Goal: Check status: Check status

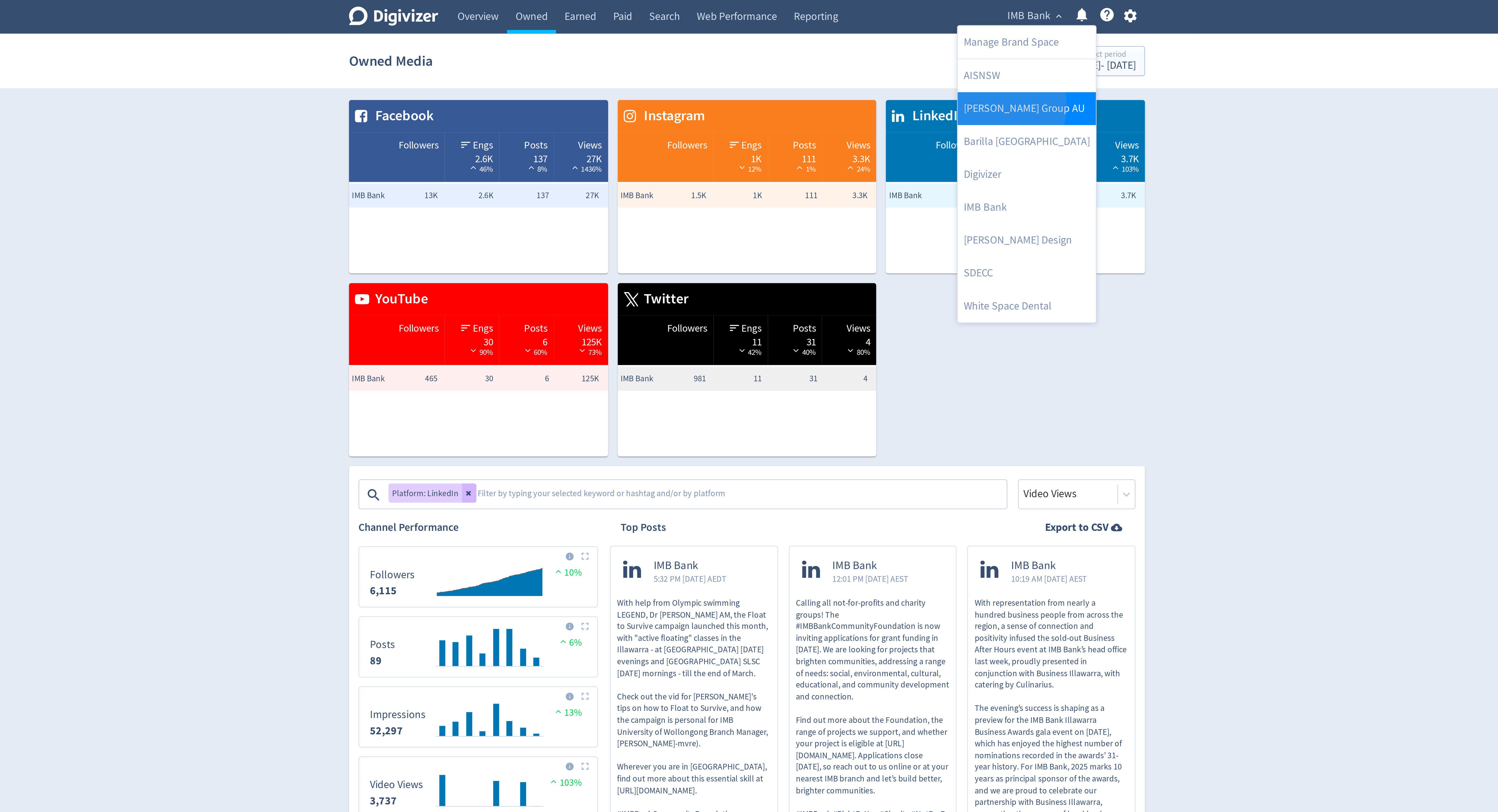
click at [852, 45] on link "[PERSON_NAME] Group AU" at bounding box center [868, 46] width 59 height 14
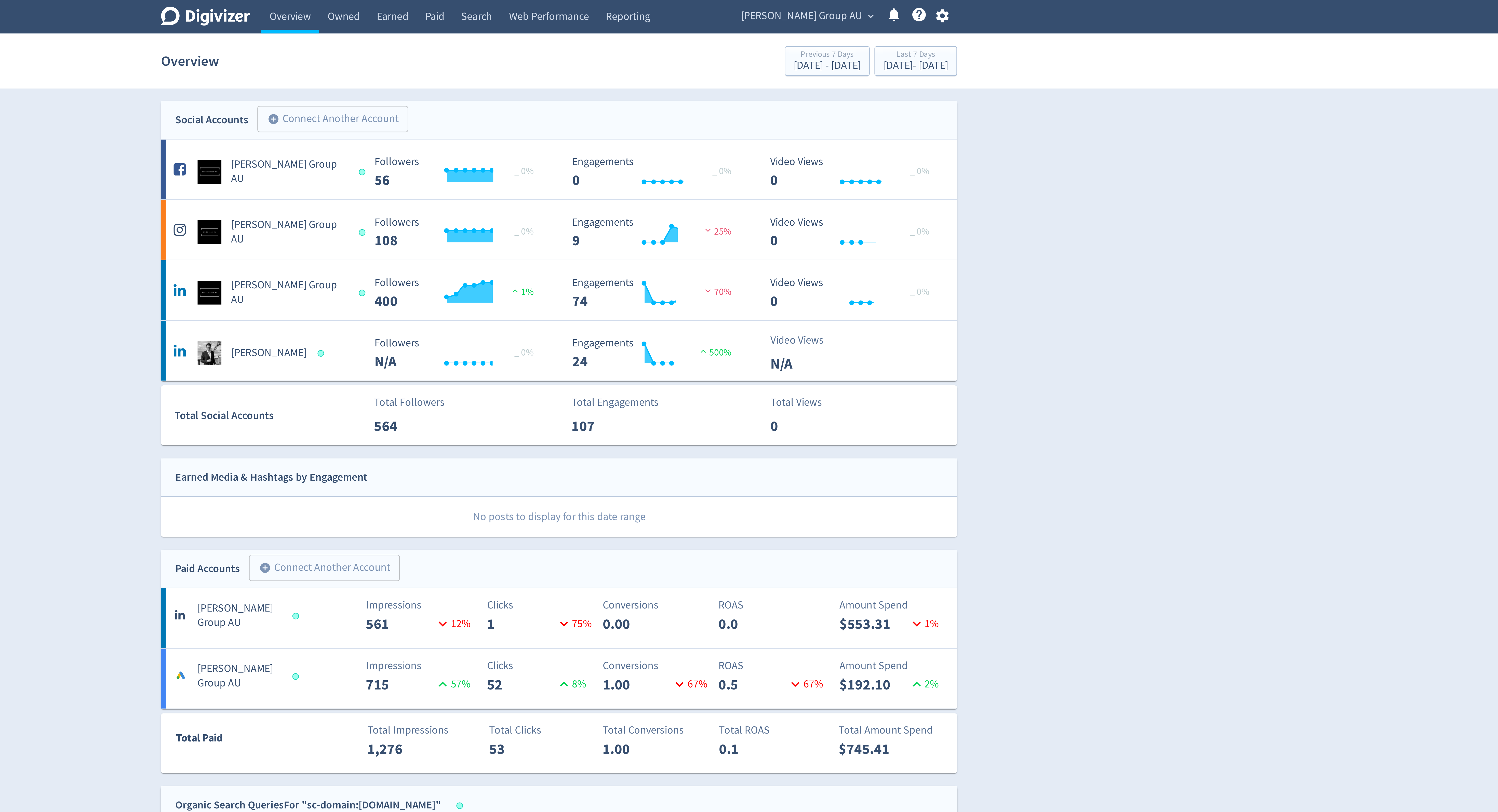
click at [853, 6] on span "[PERSON_NAME] Group AU" at bounding box center [852, 7] width 52 height 8
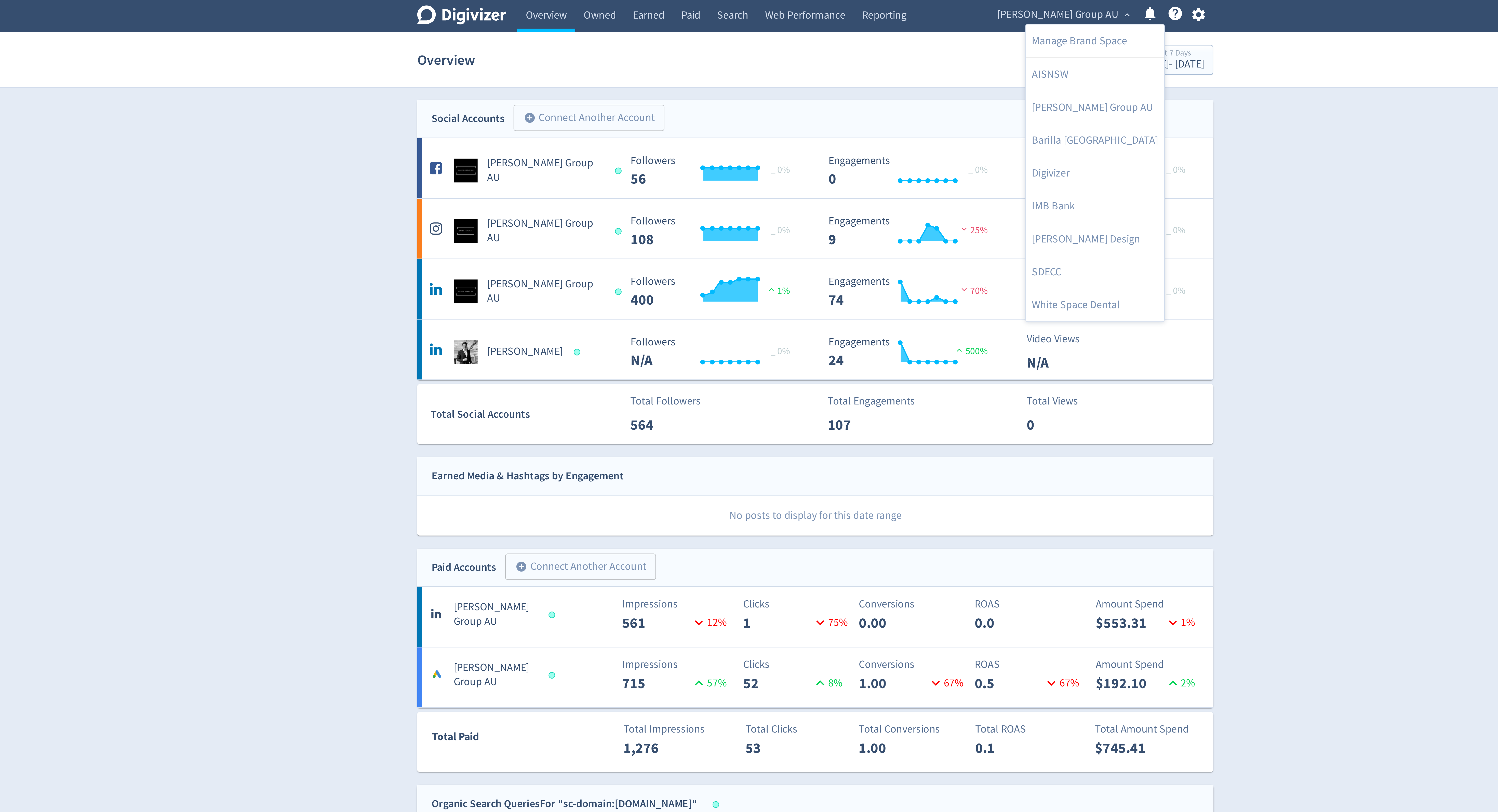
click at [979, 109] on div at bounding box center [749, 406] width 1498 height 812
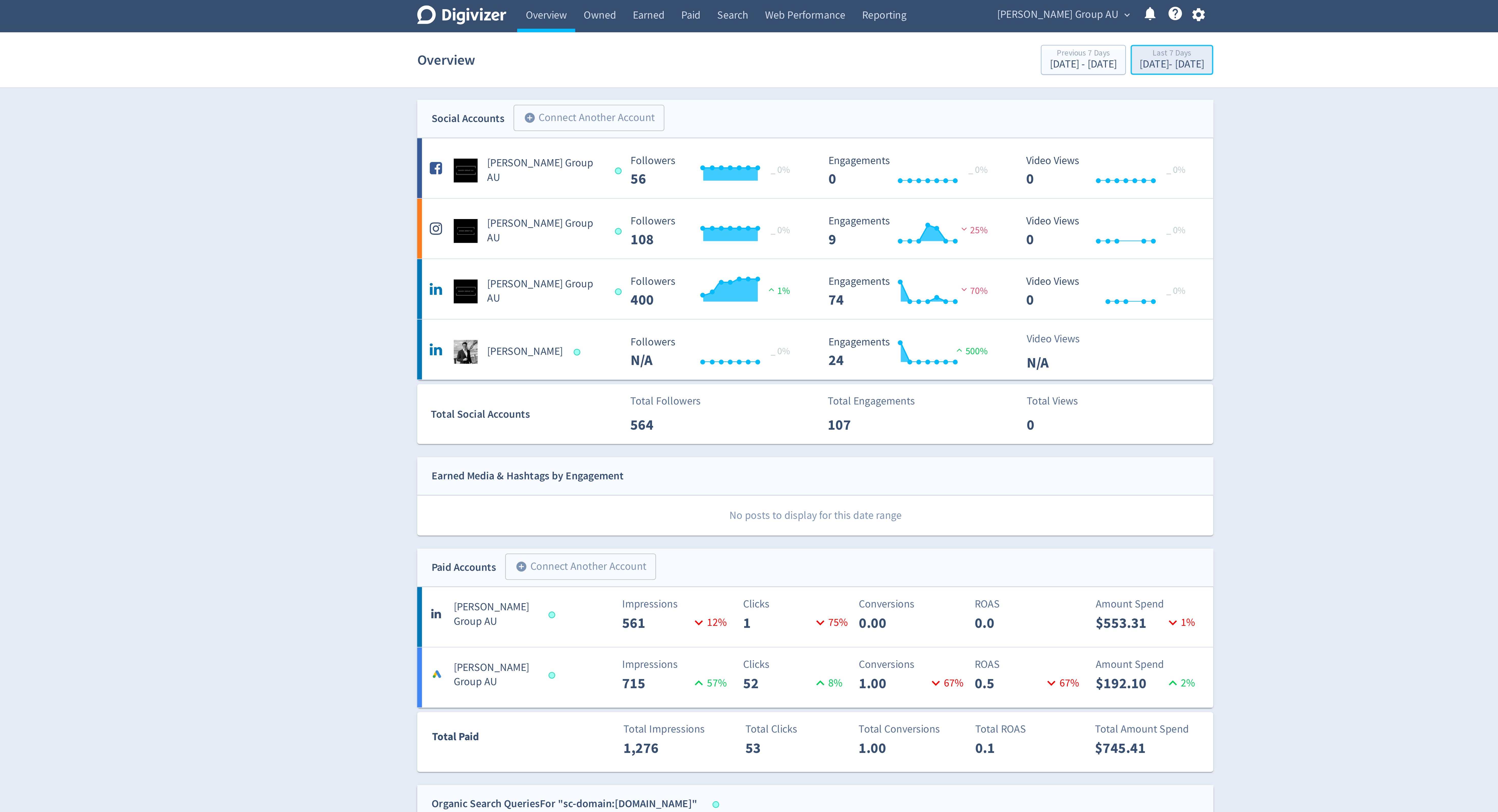
click at [906, 24] on div "Last 7 Days" at bounding box center [900, 23] width 27 height 4
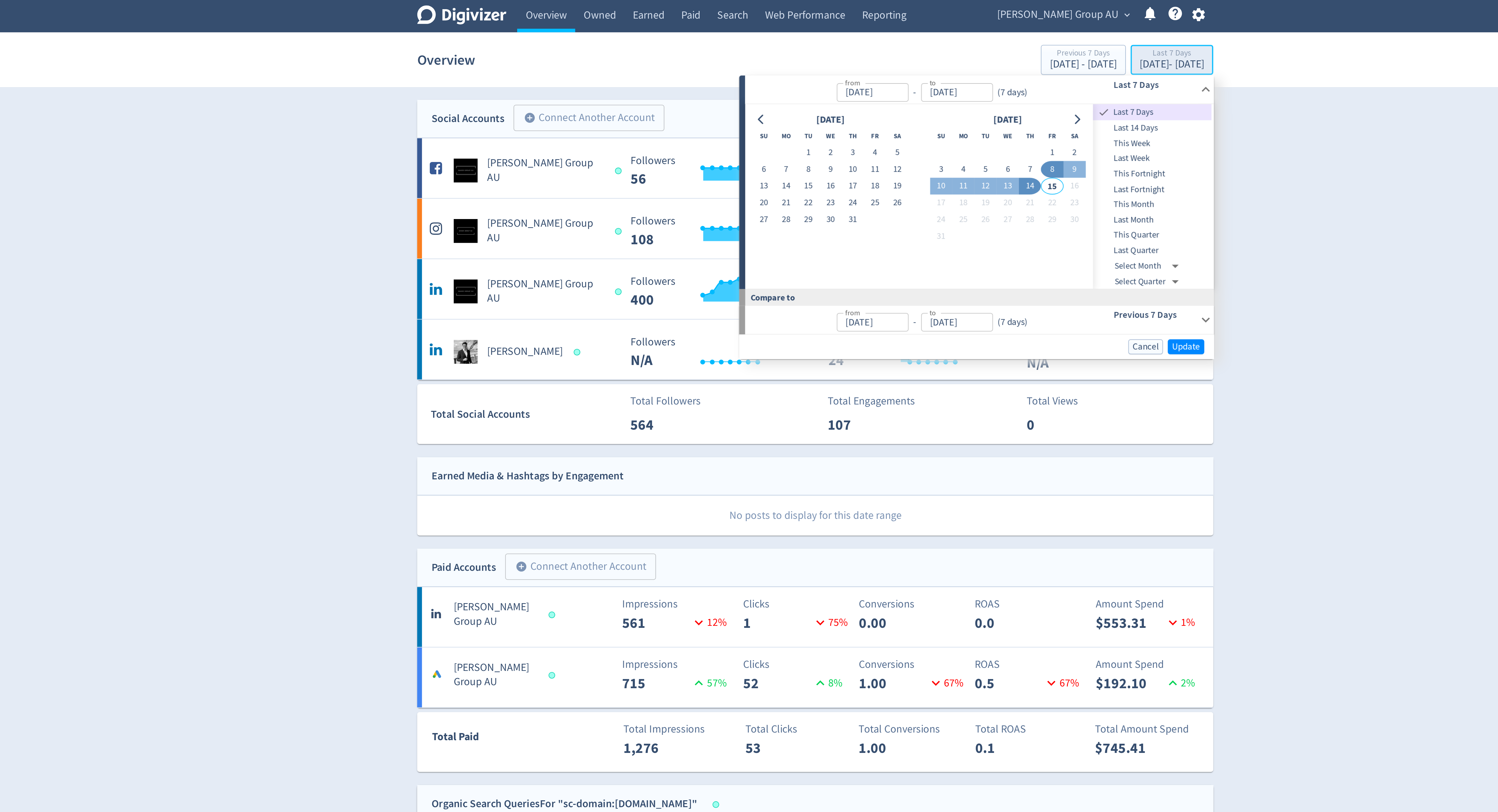
type input "[DATE]"
click at [727, 52] on icon "Go to previous month" at bounding box center [726, 51] width 4 height 4
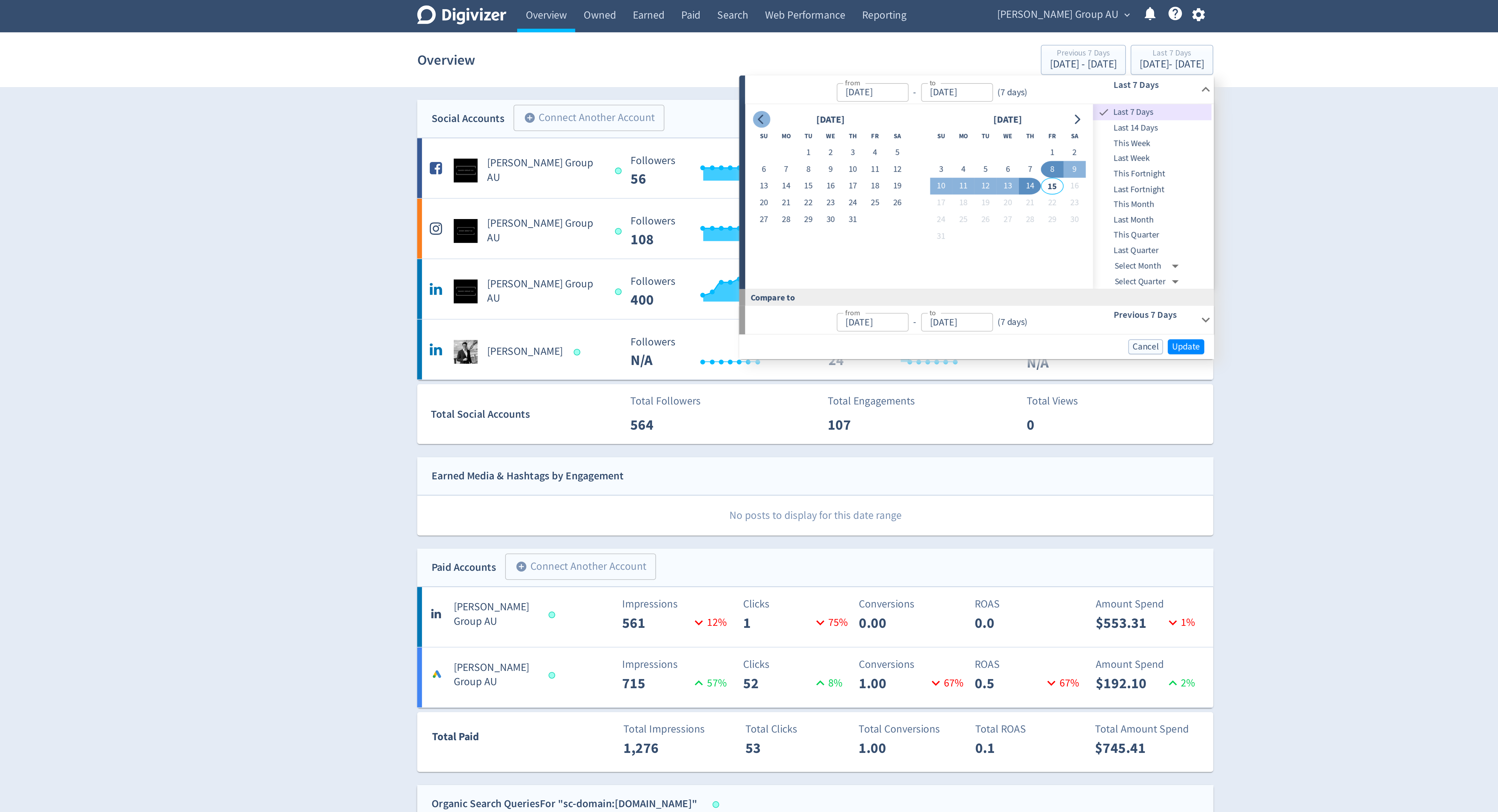
click at [727, 52] on icon "Go to previous month" at bounding box center [726, 51] width 4 height 4
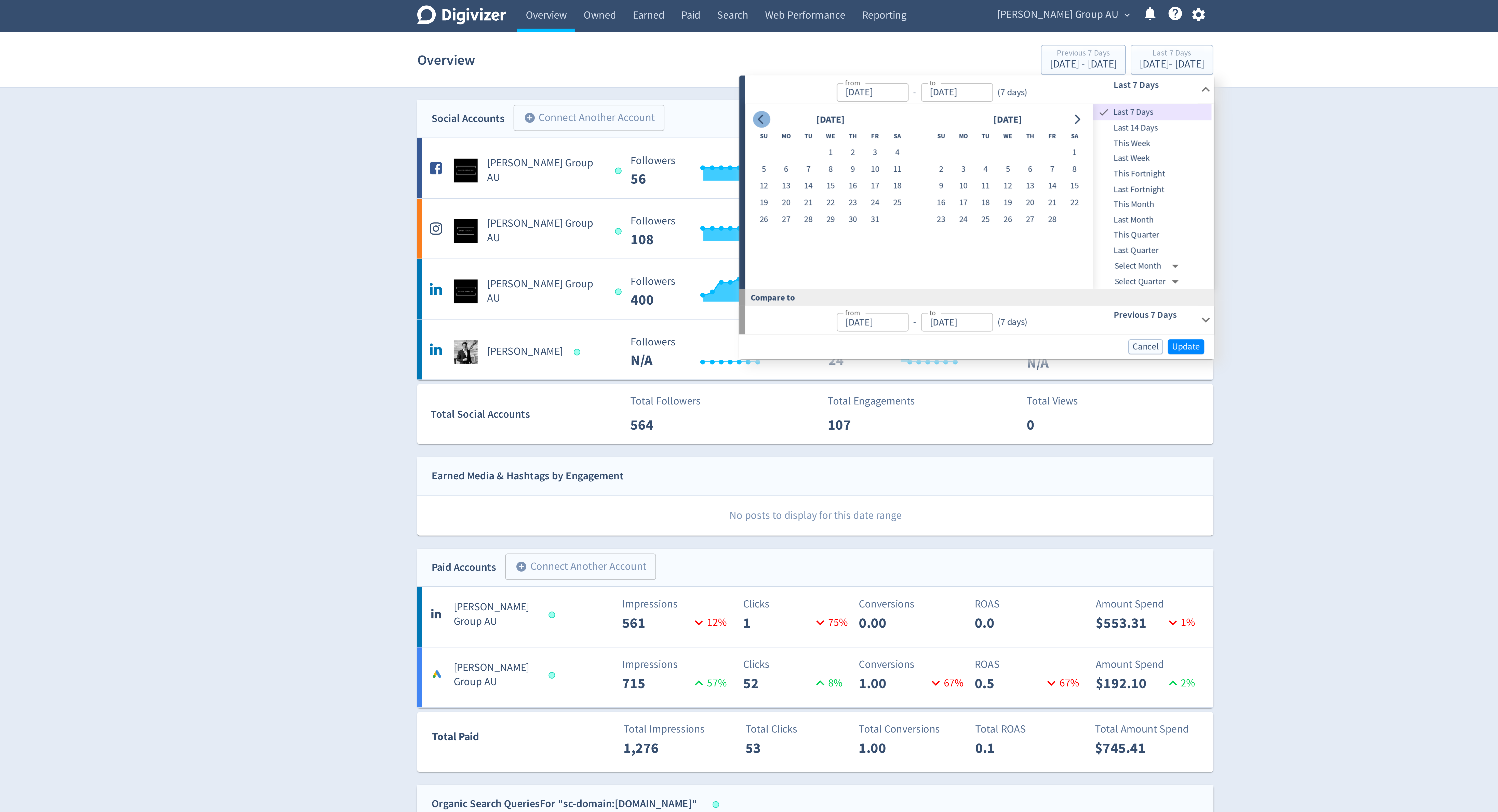
click at [727, 52] on icon "Go to previous month" at bounding box center [726, 51] width 4 height 4
click at [819, 63] on button "1" at bounding box center [822, 65] width 9 height 7
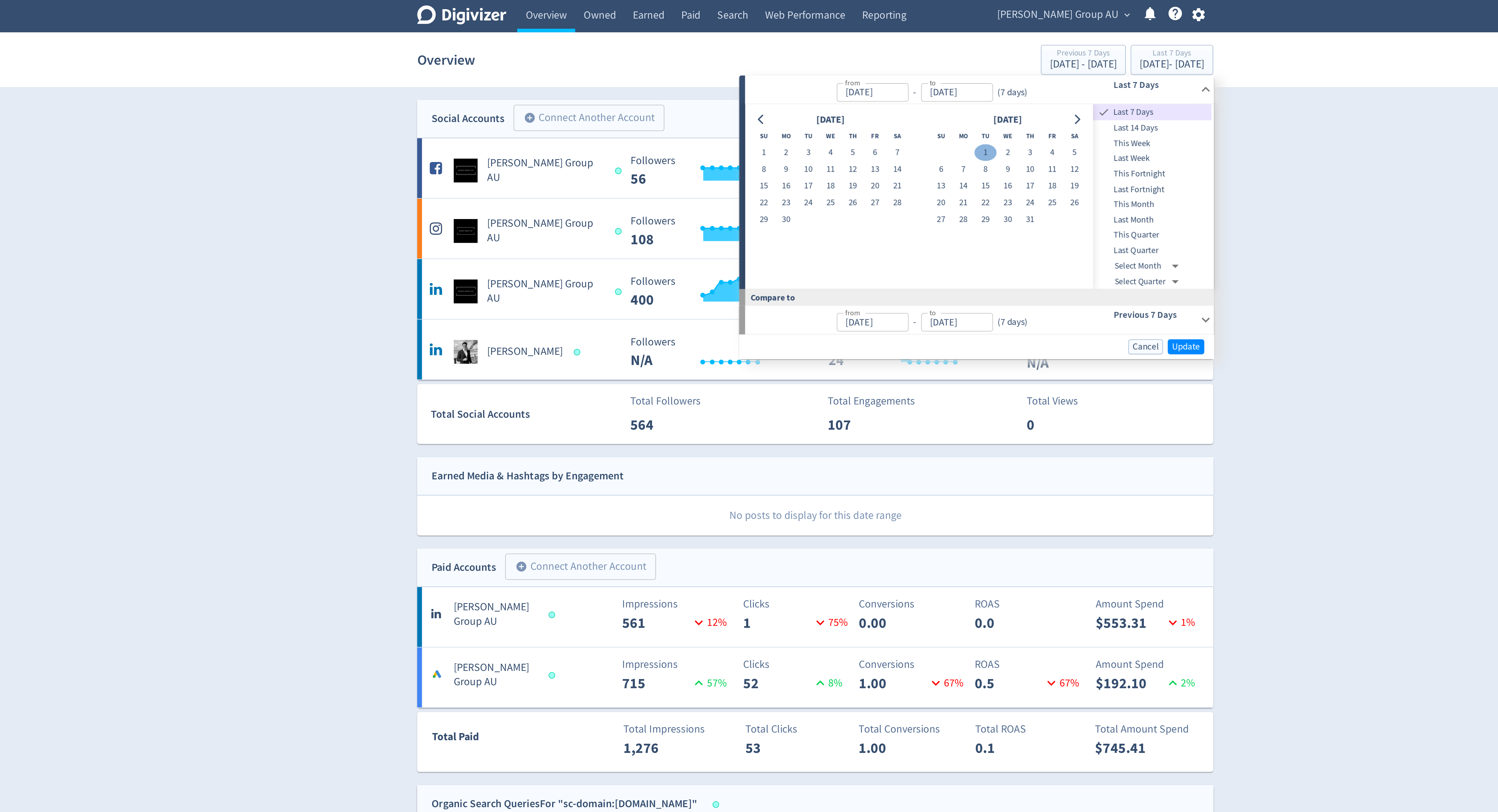
type input "[DATE]"
click at [858, 52] on button "Go to next month" at bounding box center [860, 51] width 8 height 7
click at [858, 52] on icon "Go to next month" at bounding box center [860, 51] width 4 height 4
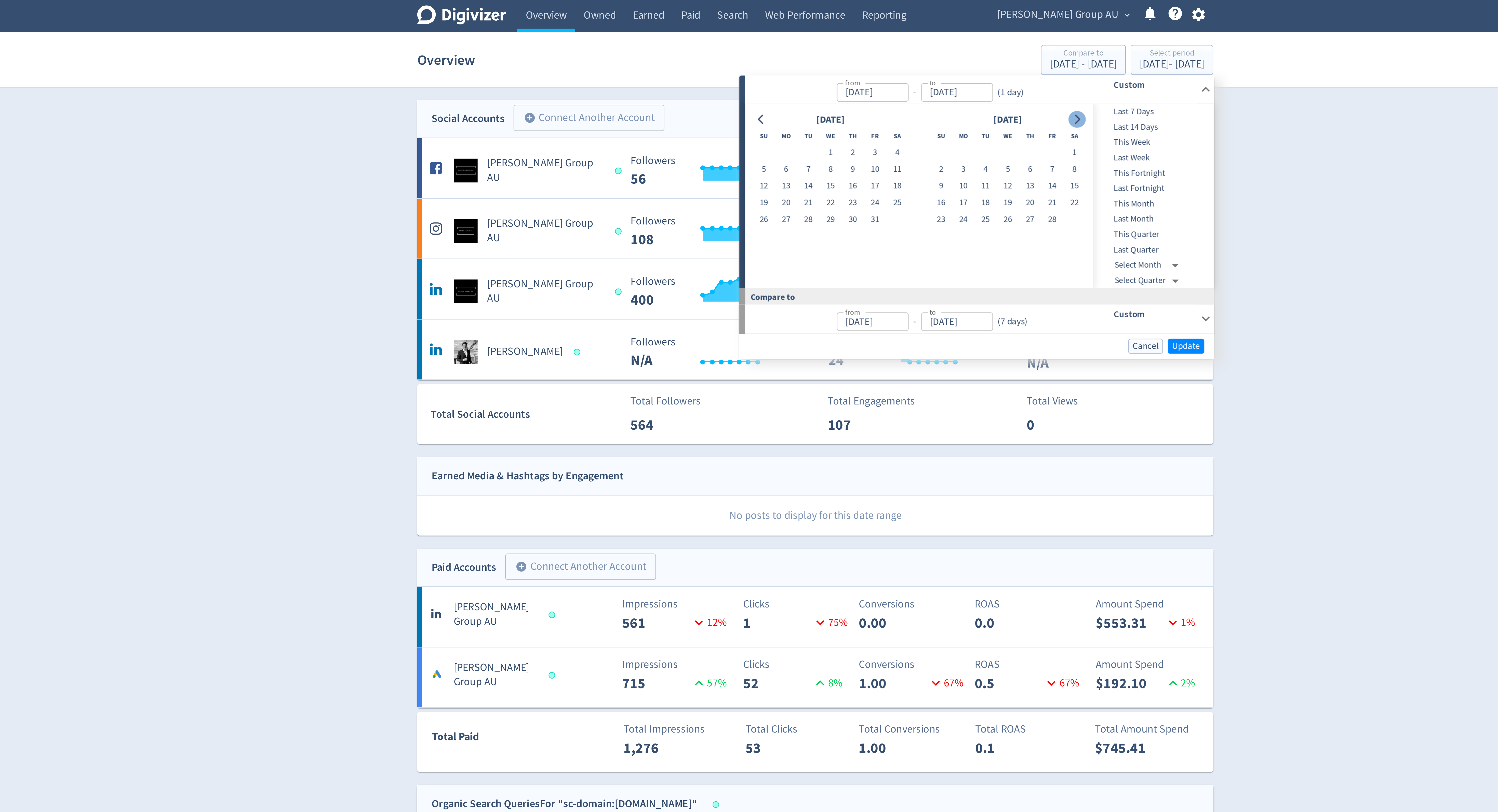
click at [858, 52] on icon "Go to next month" at bounding box center [860, 51] width 4 height 4
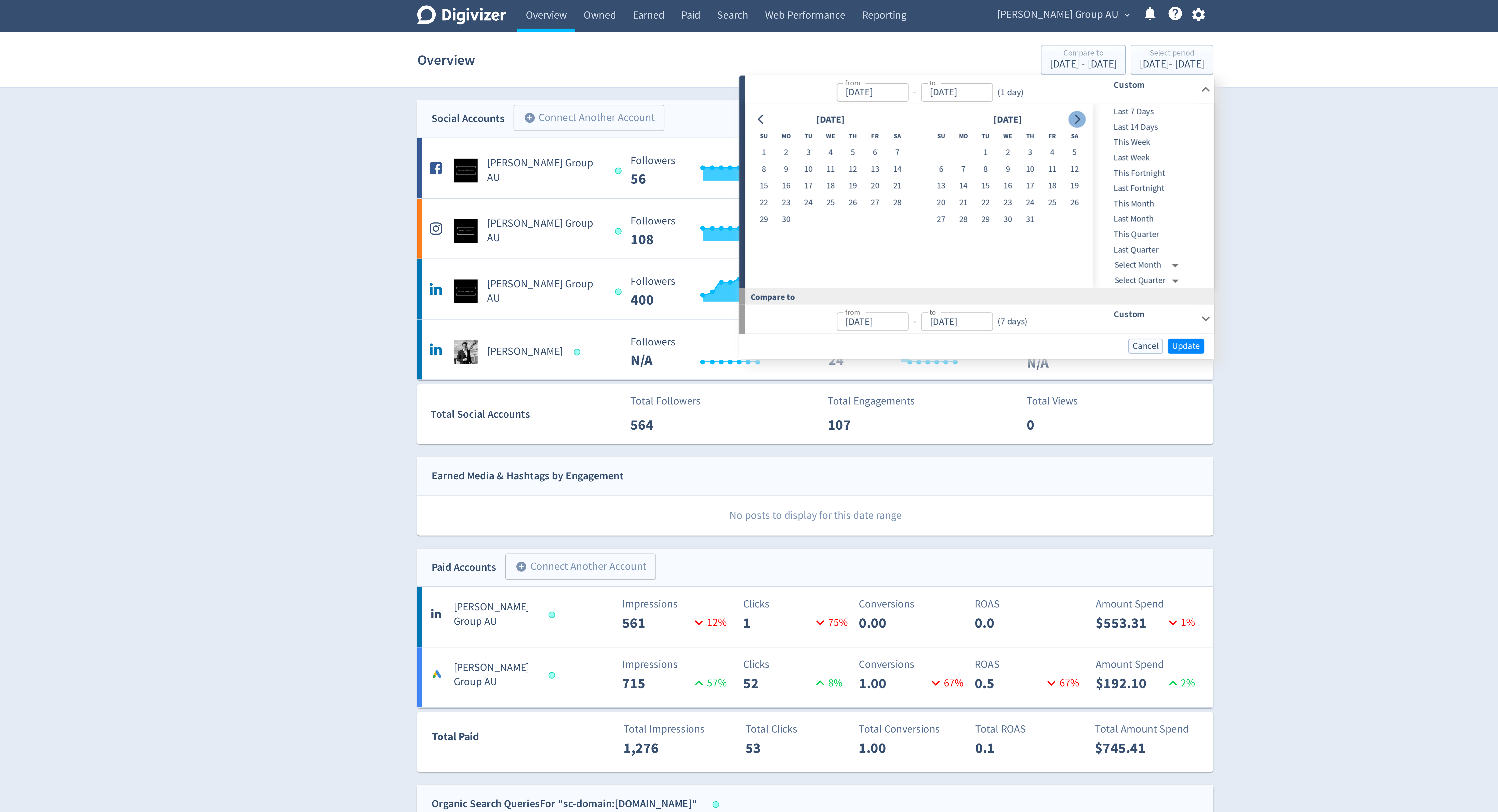
click at [858, 52] on icon "Go to next month" at bounding box center [860, 51] width 4 height 4
click at [837, 78] on button "14" at bounding box center [840, 80] width 9 height 7
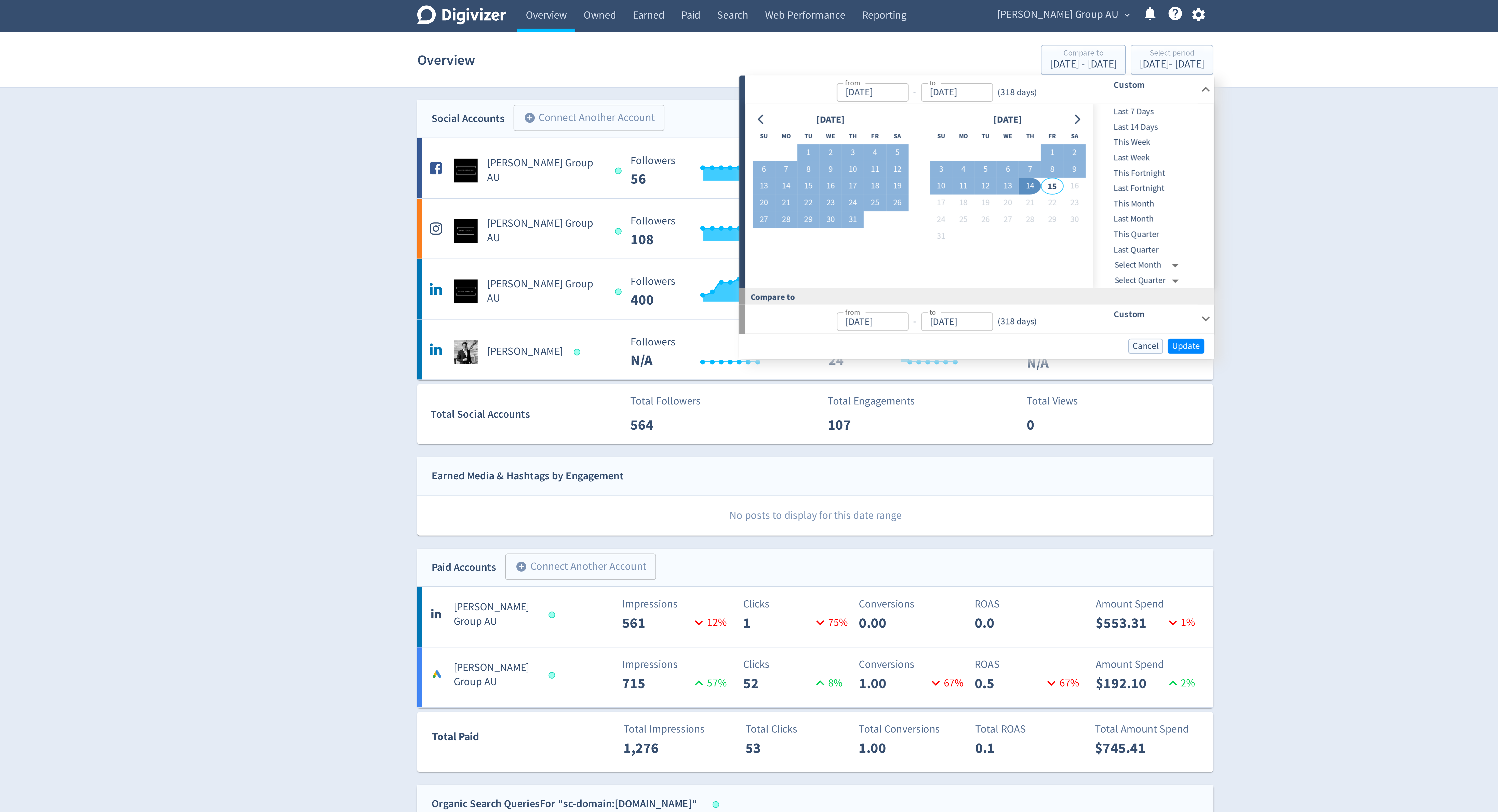
type input "[DATE]"
click at [903, 147] on span "Update" at bounding box center [907, 148] width 12 height 4
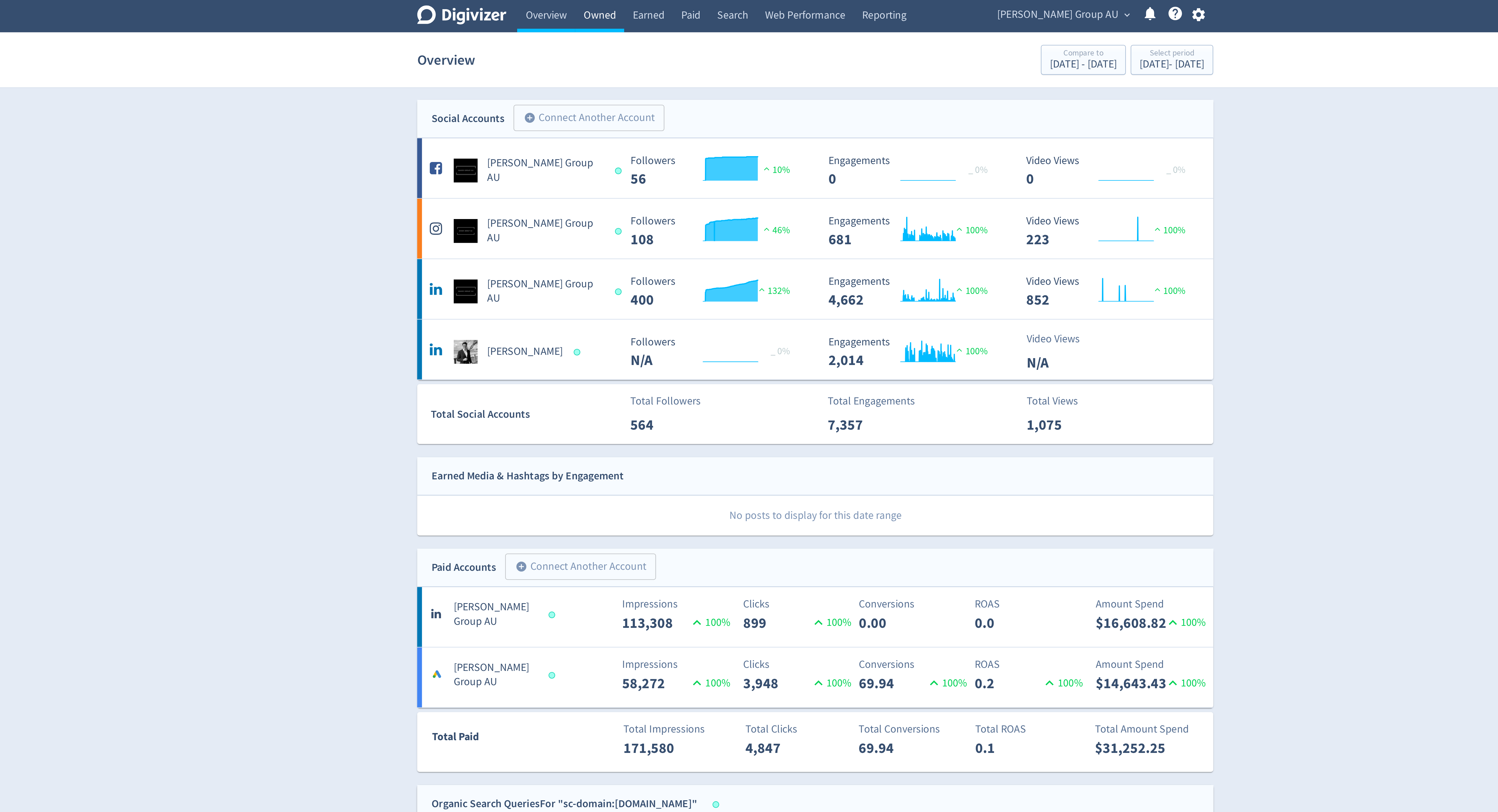
click at [657, 4] on link "Owned" at bounding box center [657, 7] width 21 height 15
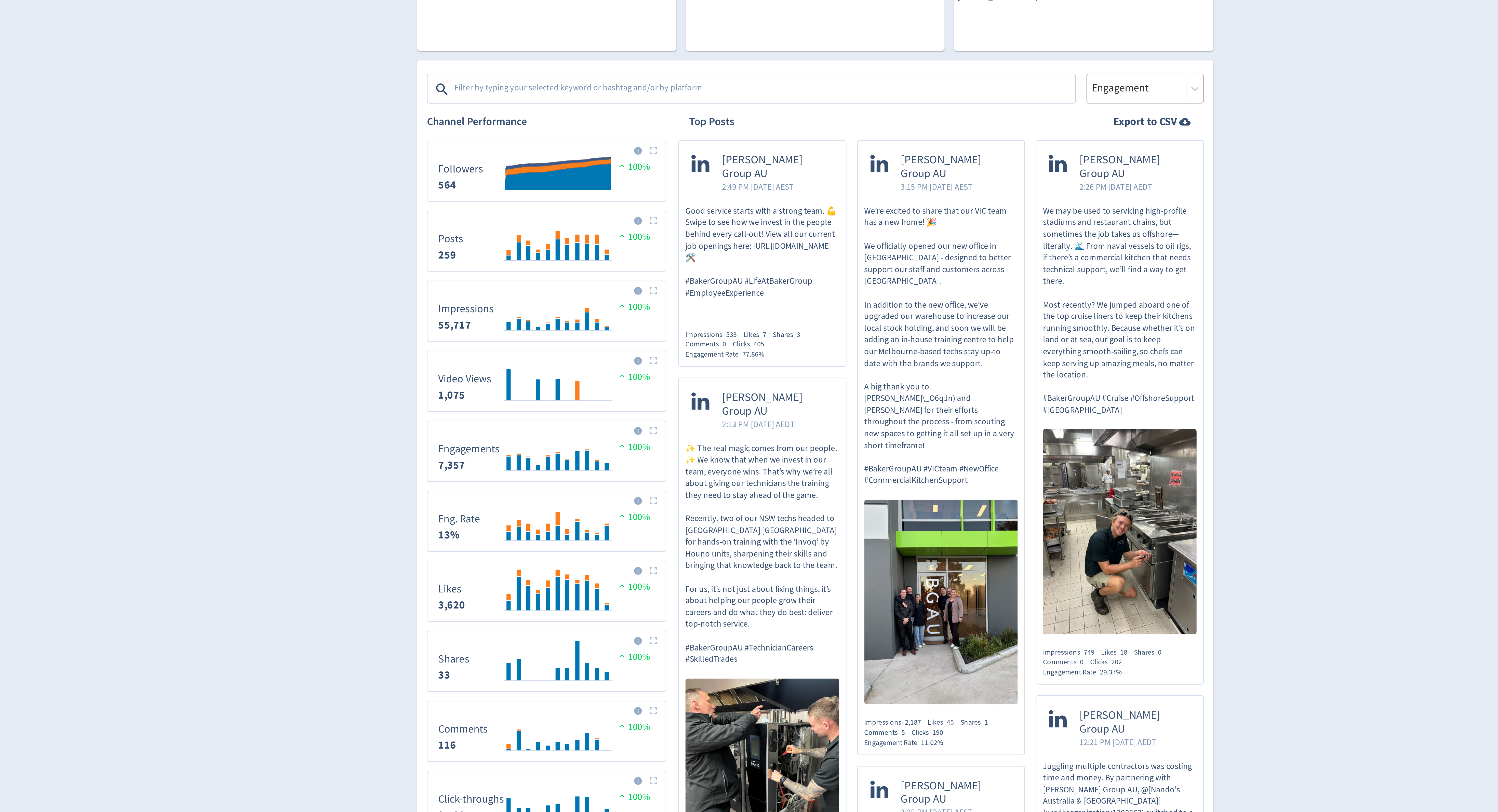
click at [894, 127] on div "Engagement" at bounding box center [889, 133] width 50 height 13
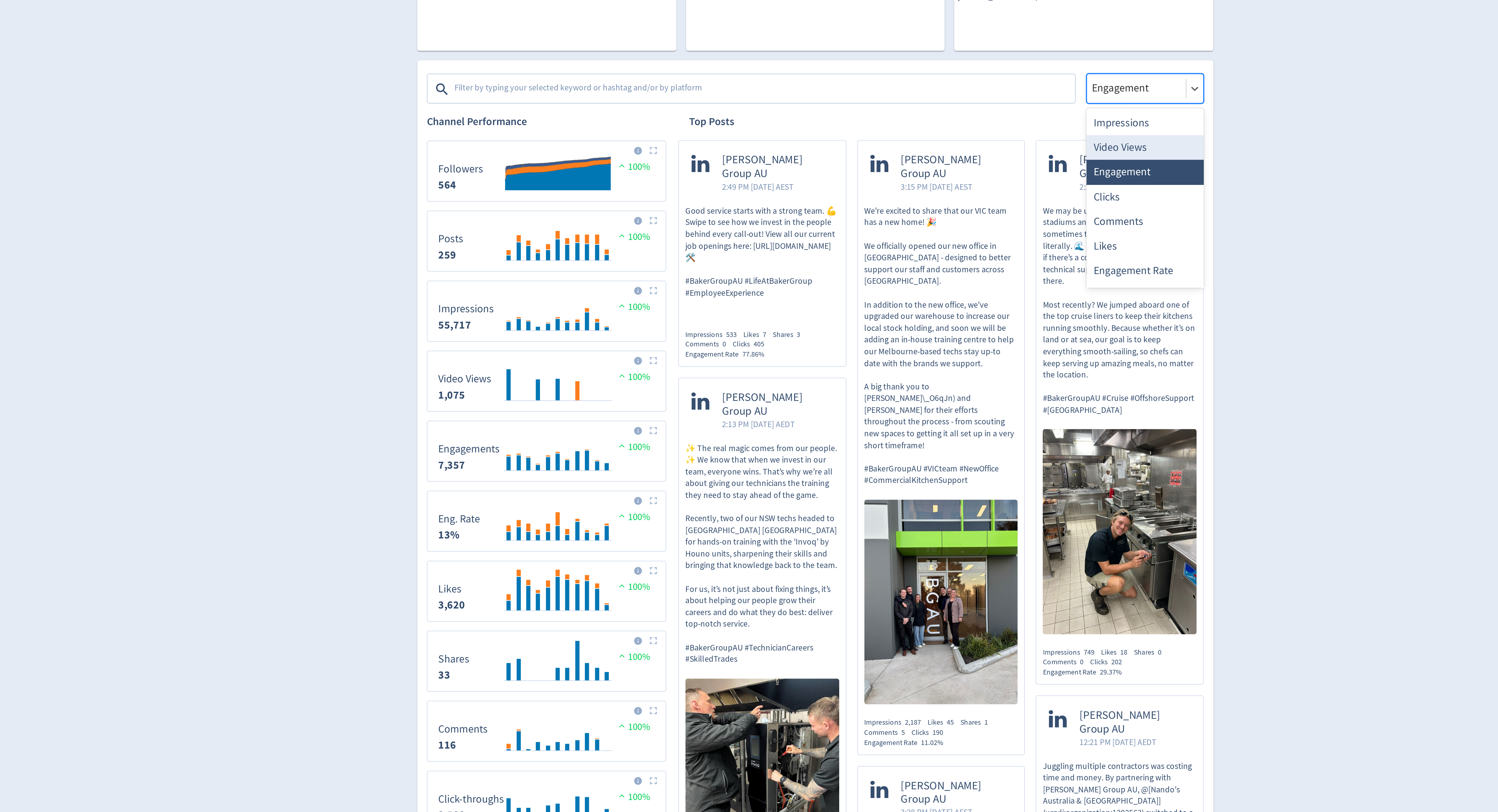
click at [882, 152] on div "Video Views" at bounding box center [889, 158] width 50 height 10
